Goal: Task Accomplishment & Management: Manage account settings

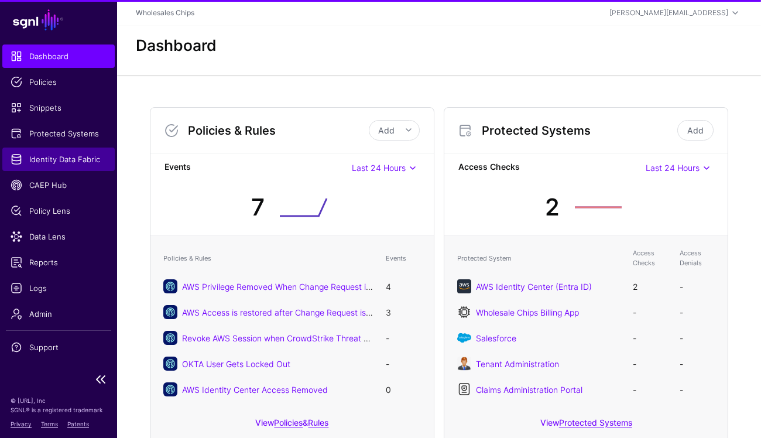
click at [50, 164] on span "Identity Data Fabric" at bounding box center [59, 159] width 96 height 12
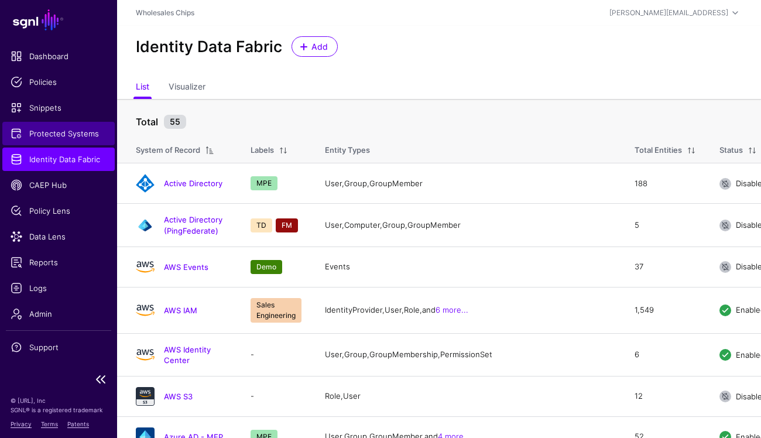
click at [70, 134] on span "Protected Systems" at bounding box center [59, 134] width 96 height 12
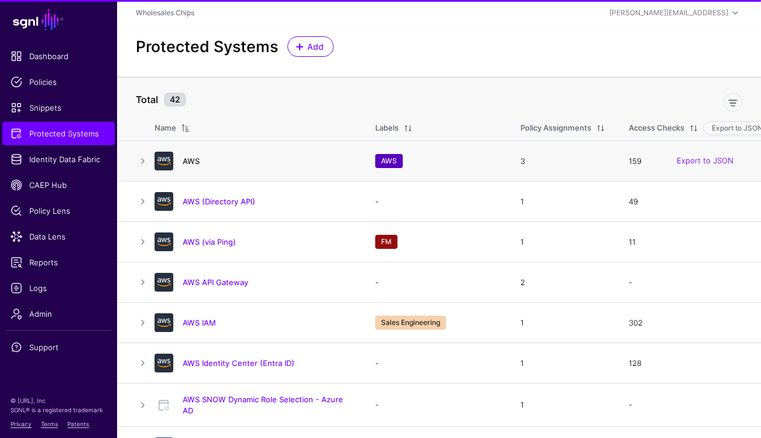
click at [192, 160] on link "AWS" at bounding box center [191, 160] width 17 height 9
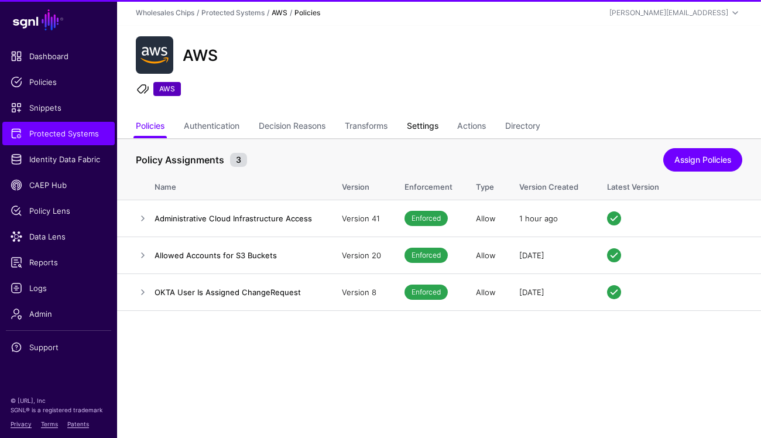
click at [430, 122] on link "Settings" at bounding box center [423, 127] width 32 height 22
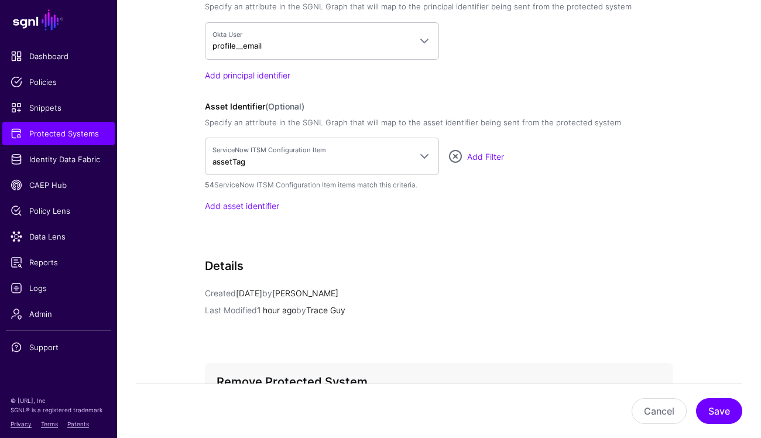
scroll to position [1072, 0]
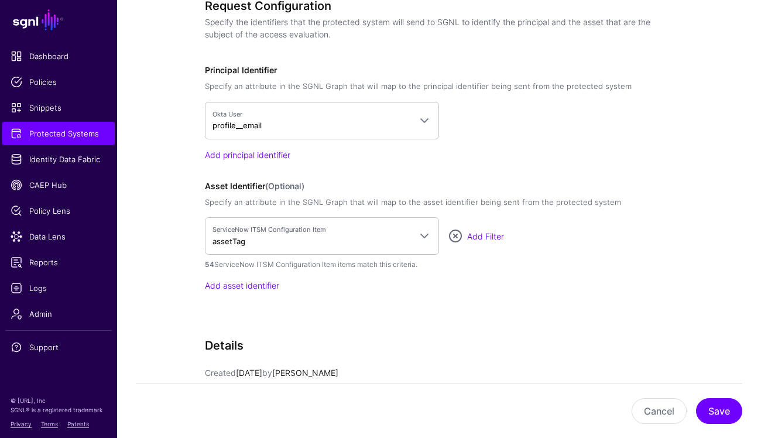
scroll to position [1022, 0]
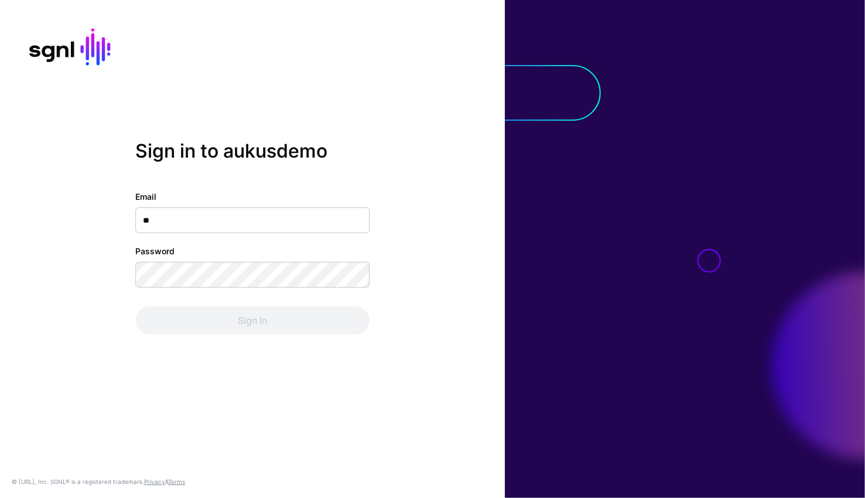
type input "***"
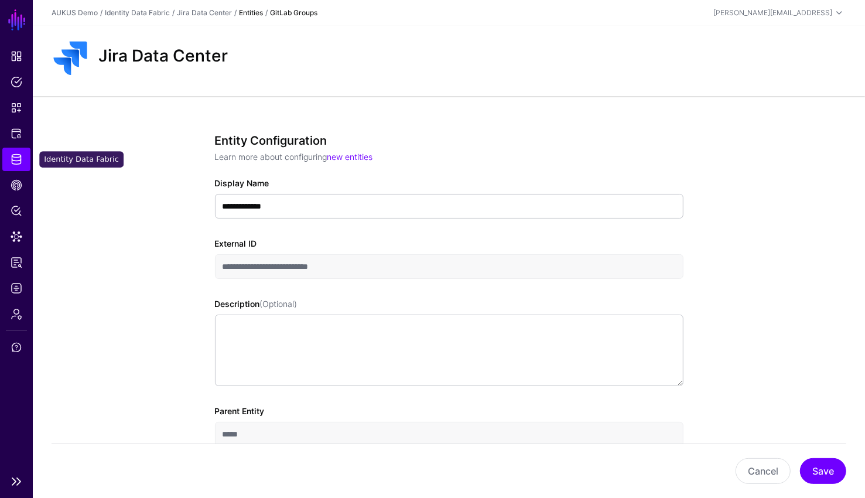
click at [26, 160] on link "Identity Data Fabric" at bounding box center [16, 159] width 28 height 23
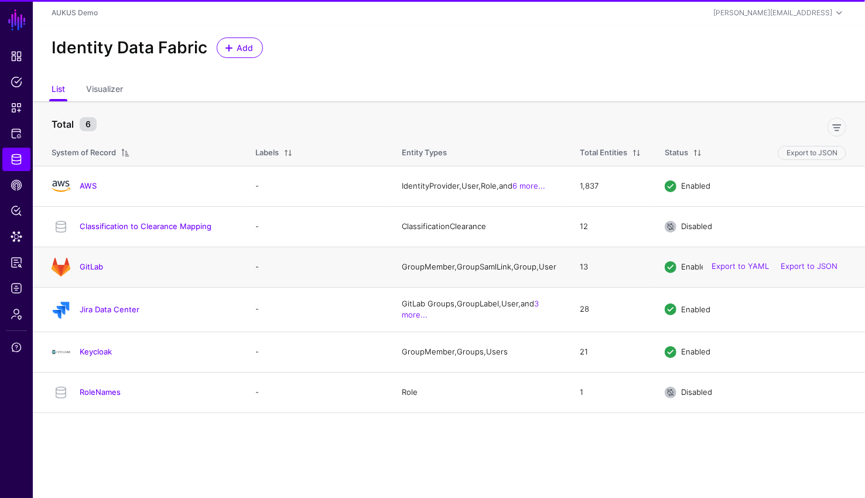
click at [88, 272] on h4 "GitLab" at bounding box center [156, 266] width 152 height 11
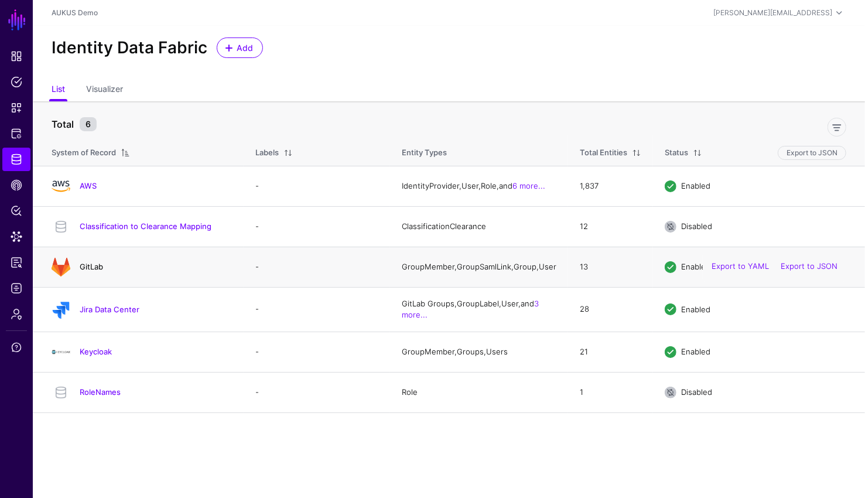
click at [94, 268] on link "GitLab" at bounding box center [91, 266] width 23 height 9
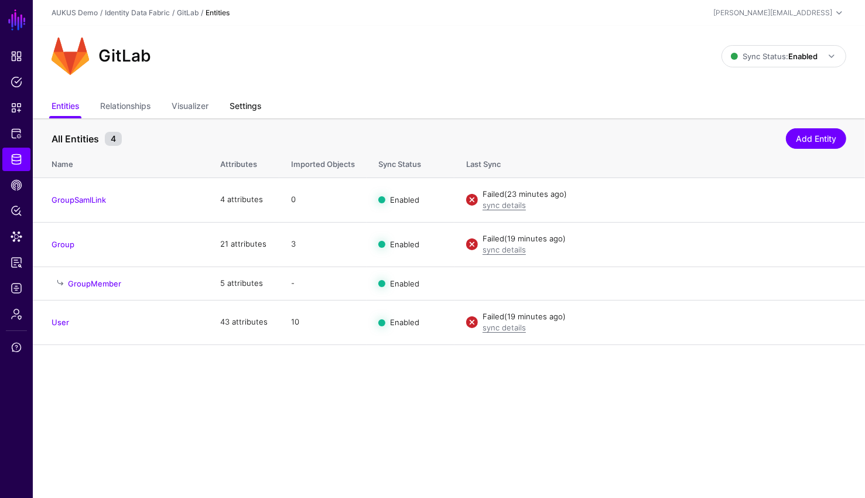
click at [249, 106] on link "Settings" at bounding box center [246, 107] width 32 height 22
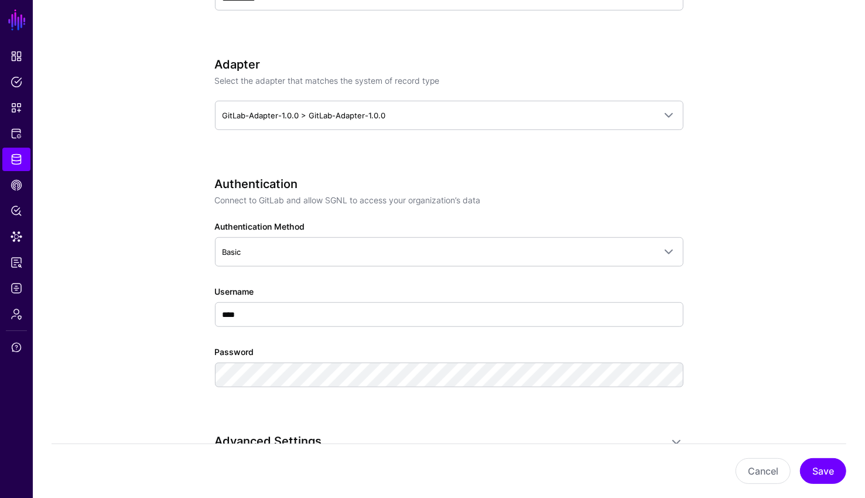
scroll to position [327, 0]
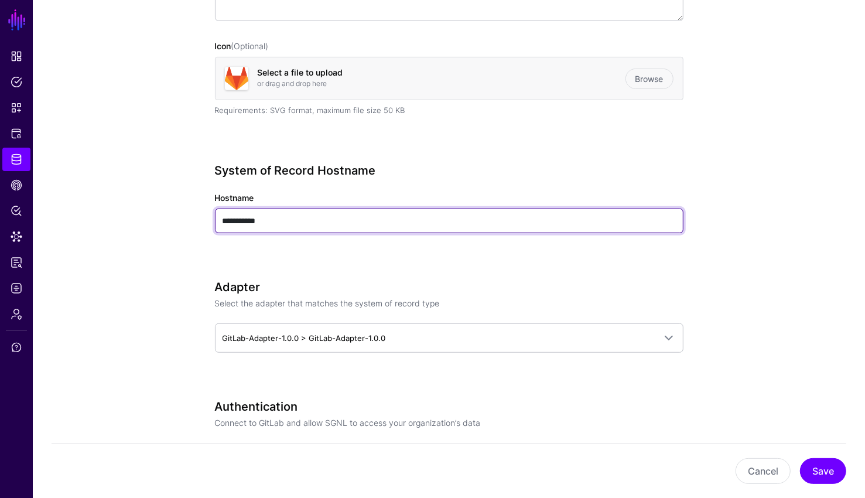
click at [271, 221] on input "**********" at bounding box center [449, 220] width 468 height 25
paste input "**********"
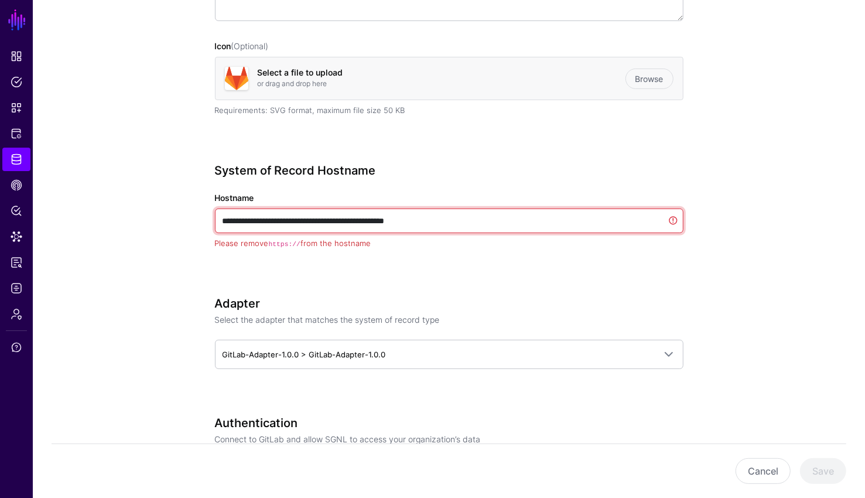
drag, startPoint x: 247, startPoint y: 219, endPoint x: 200, endPoint y: 219, distance: 47.4
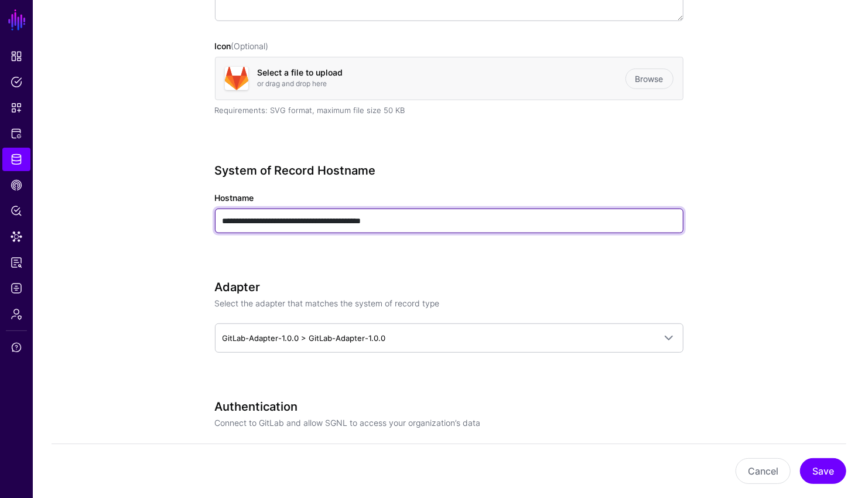
type input "**********"
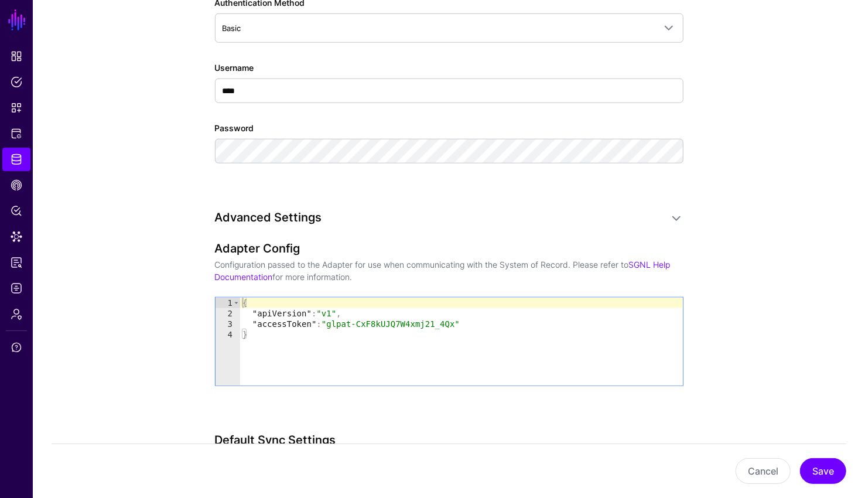
scroll to position [777, 0]
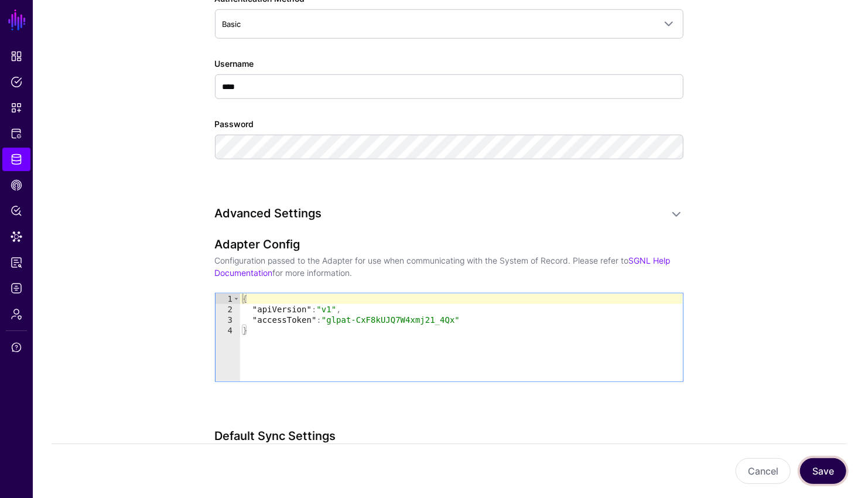
click at [830, 467] on button "Save" at bounding box center [823, 471] width 46 height 26
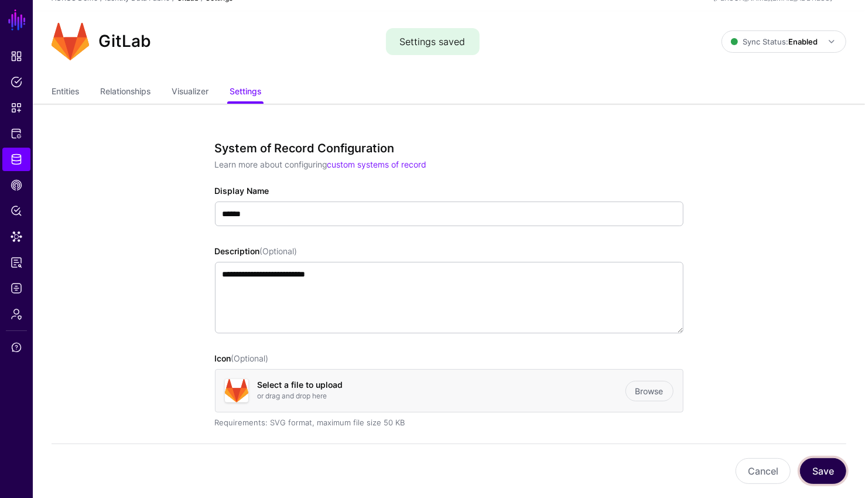
scroll to position [0, 0]
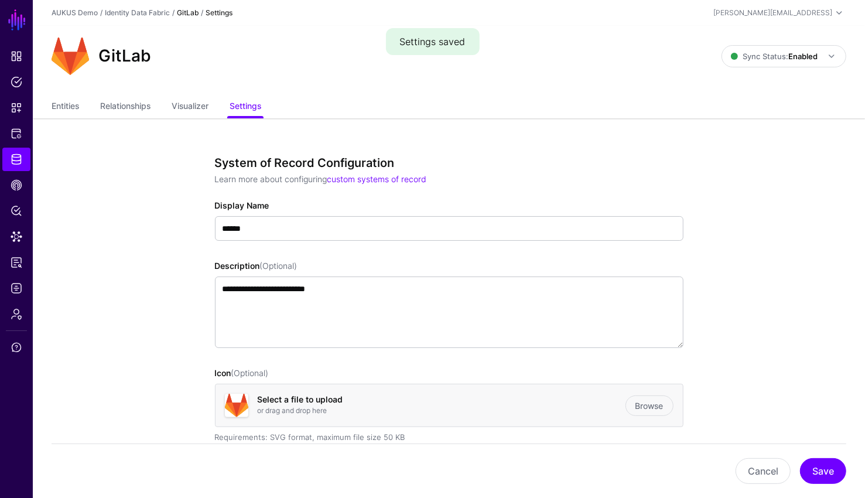
click at [50, 102] on div "Entities Relationships Visualizer Settings" at bounding box center [449, 107] width 832 height 22
click at [55, 104] on link "Entities" at bounding box center [66, 107] width 28 height 22
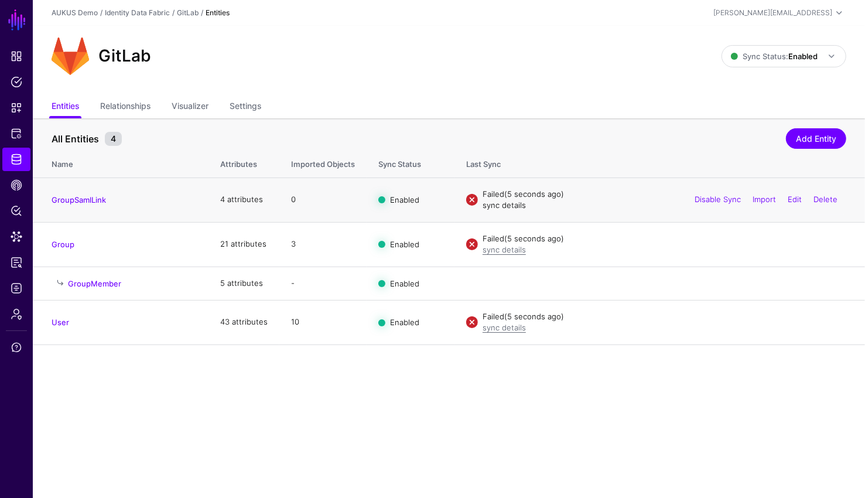
click at [505, 206] on link "sync details" at bounding box center [504, 204] width 43 height 9
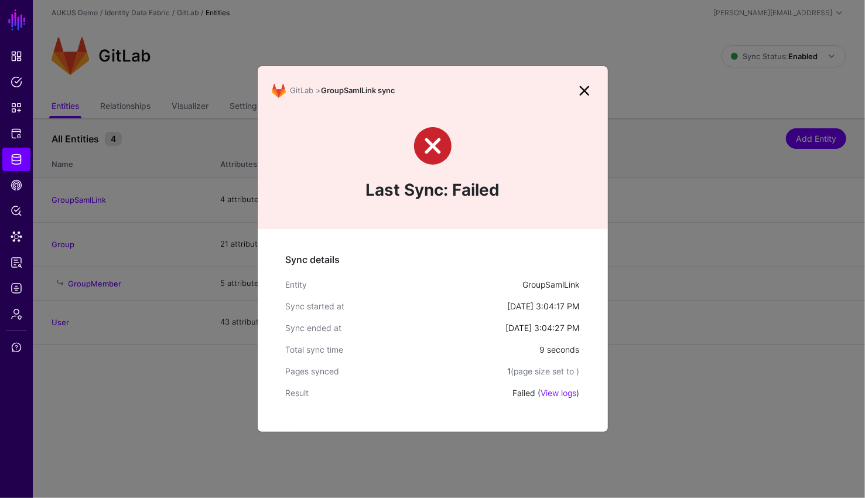
click at [553, 402] on div "Sync details Entity GroupSamlLink Sync started at [DATE] 3:04:17 PM Sync ended …" at bounding box center [433, 330] width 350 height 203
click at [553, 391] on link "View logs" at bounding box center [559, 393] width 36 height 10
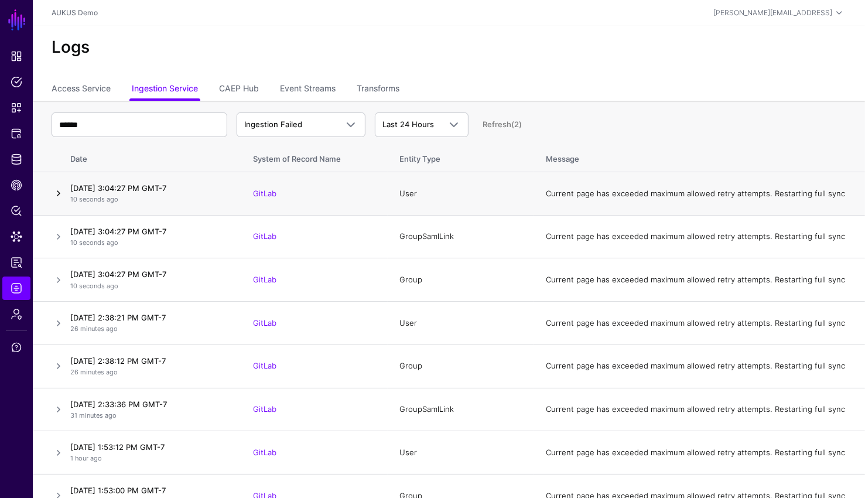
click at [60, 192] on link at bounding box center [59, 193] width 14 height 14
